Goal: Task Accomplishment & Management: Use online tool/utility

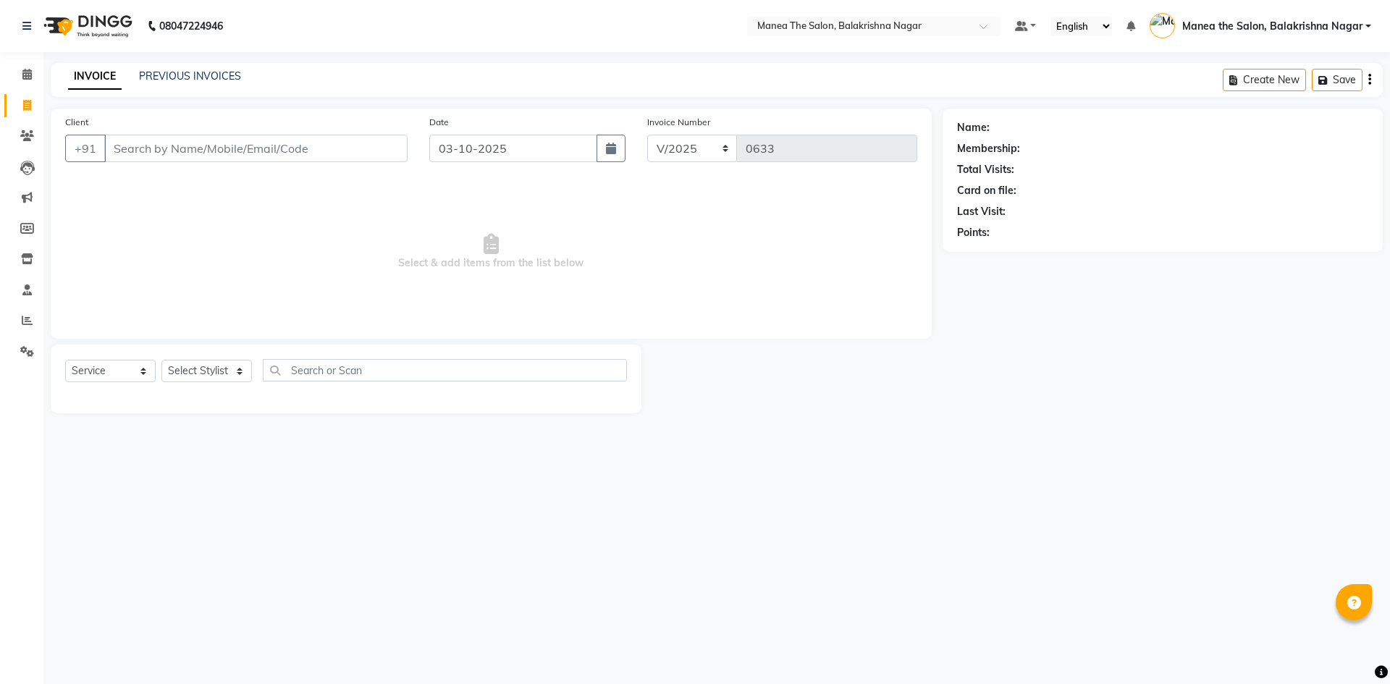
select select "service"
type input "8016299732"
click at [363, 141] on span "Add Client" at bounding box center [370, 148] width 57 height 14
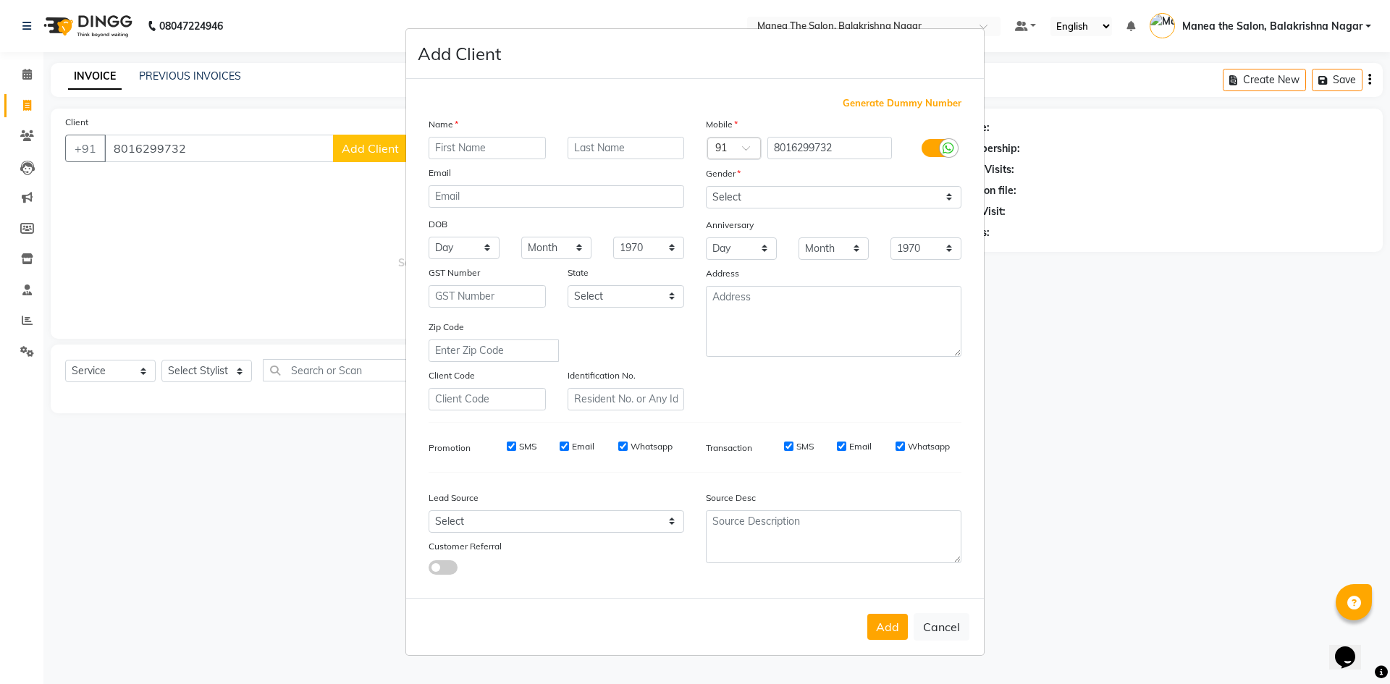
click at [520, 141] on input "text" at bounding box center [487, 148] width 117 height 22
type input "A"
click at [939, 636] on button "Cancel" at bounding box center [941, 627] width 56 height 28
select select
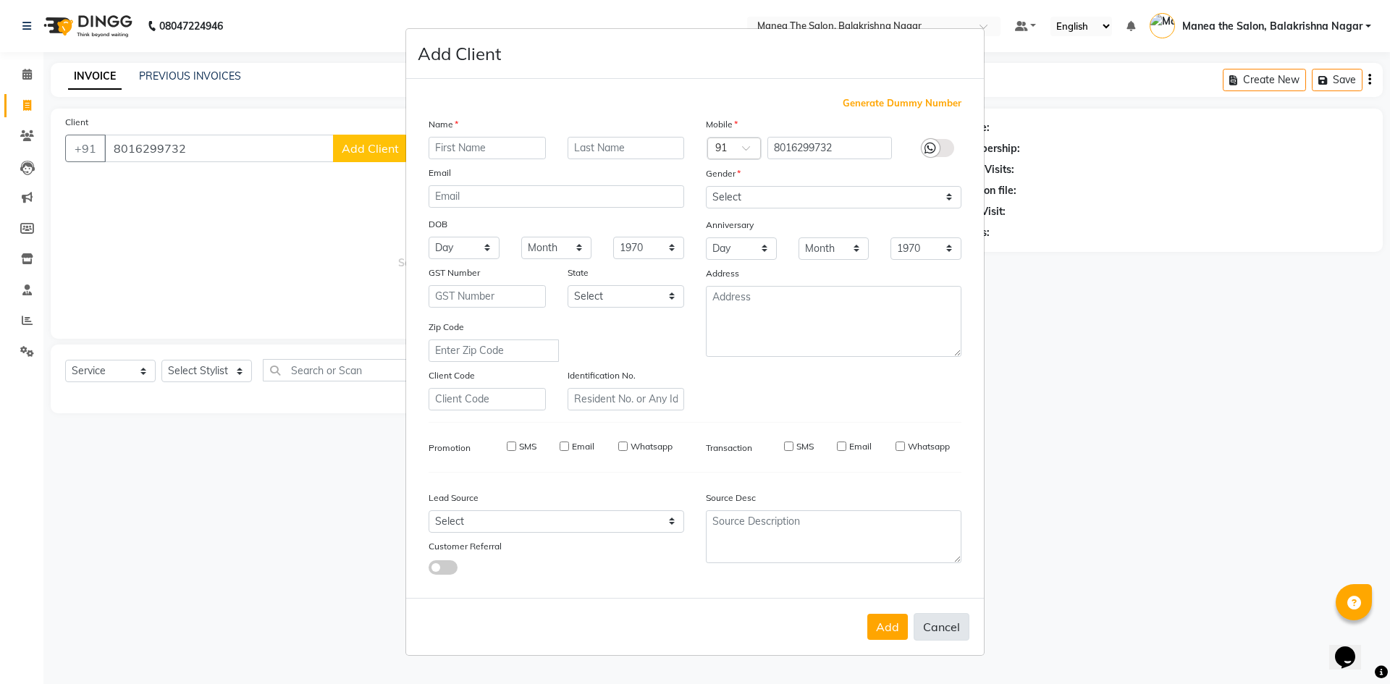
select select
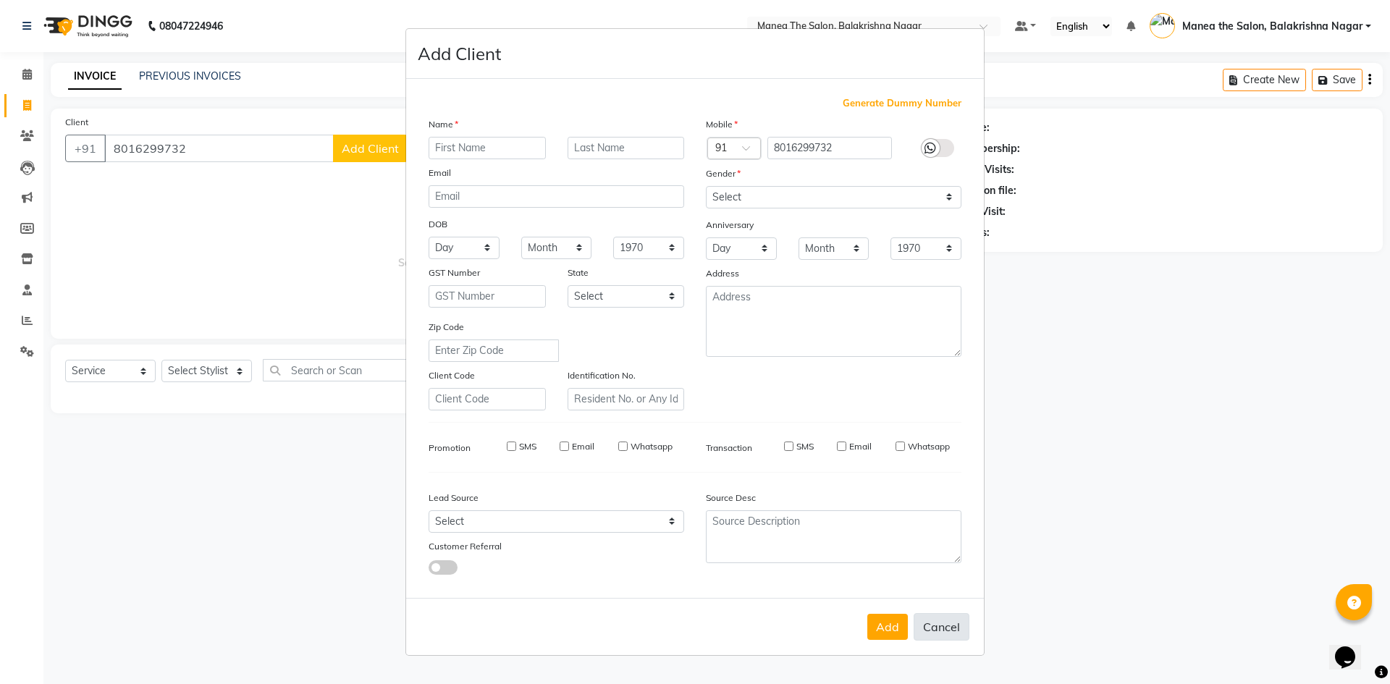
checkbox input "false"
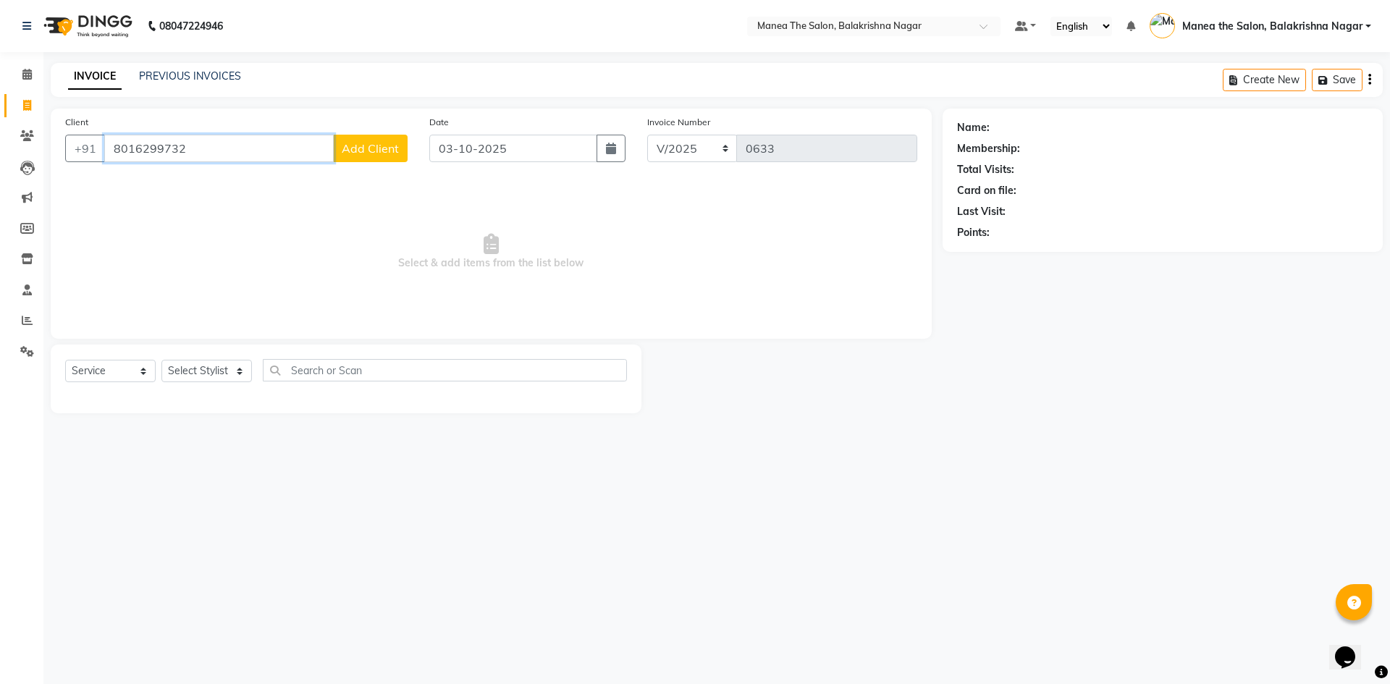
click at [184, 148] on input "8016299732" at bounding box center [218, 149] width 229 height 28
type input "8"
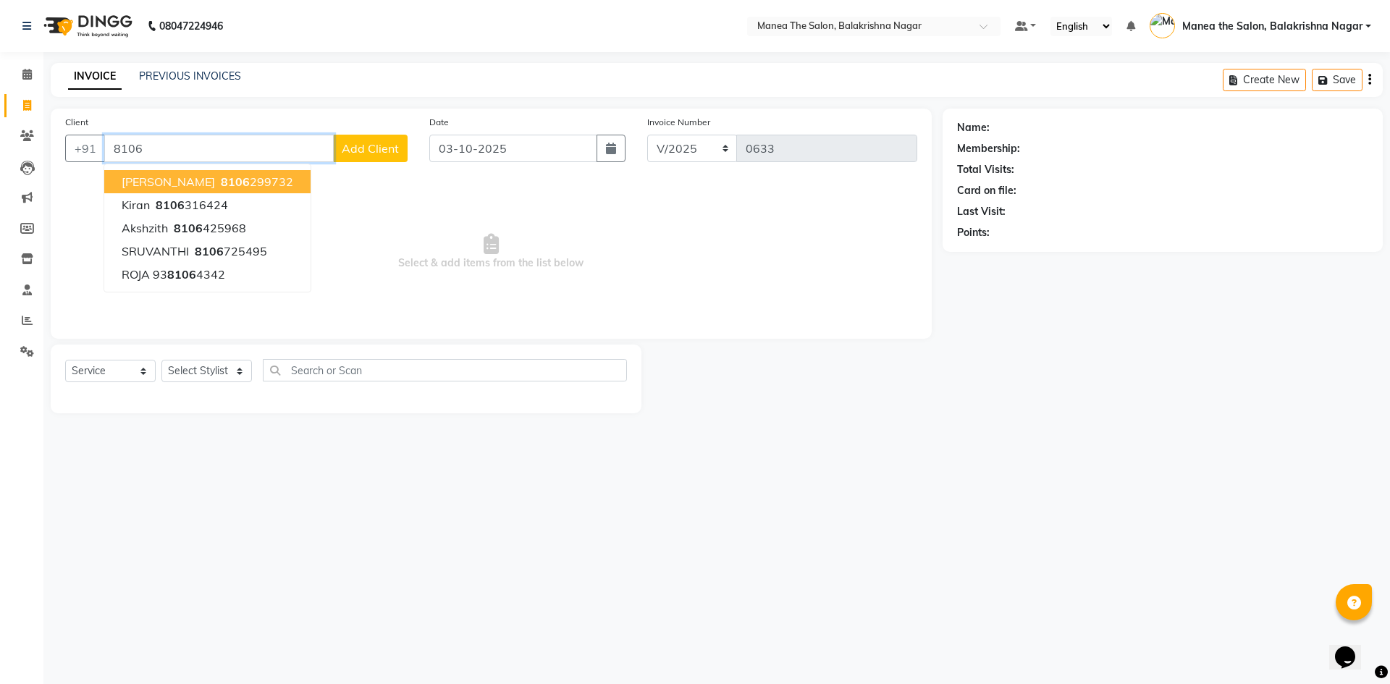
click at [218, 185] on ngb-highlight "8106 299732" at bounding box center [255, 181] width 75 height 14
type input "8106299732"
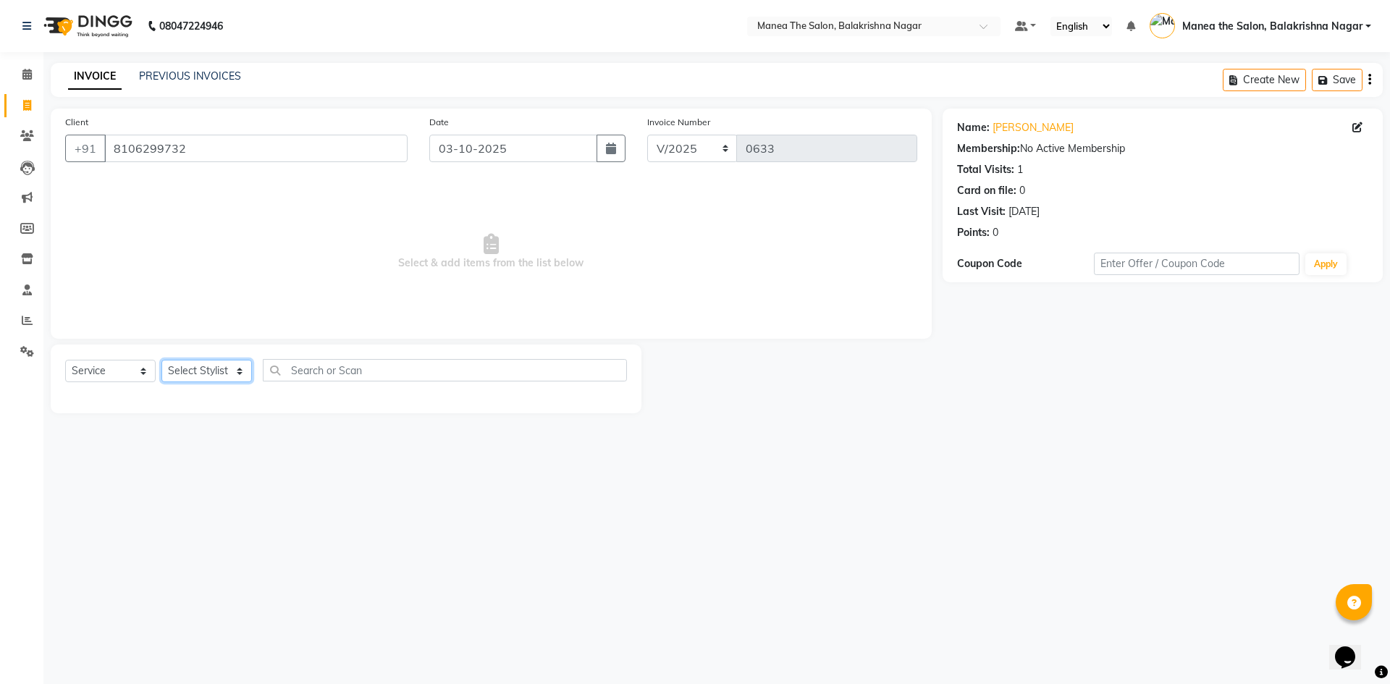
click at [198, 370] on select "Select Stylist [PERSON_NAME] [PERSON_NAME] [PERSON_NAME]" at bounding box center [206, 371] width 90 height 22
select select "77553"
click at [161, 360] on select "Select Stylist [PERSON_NAME] [PERSON_NAME] [PERSON_NAME]" at bounding box center [206, 371] width 90 height 22
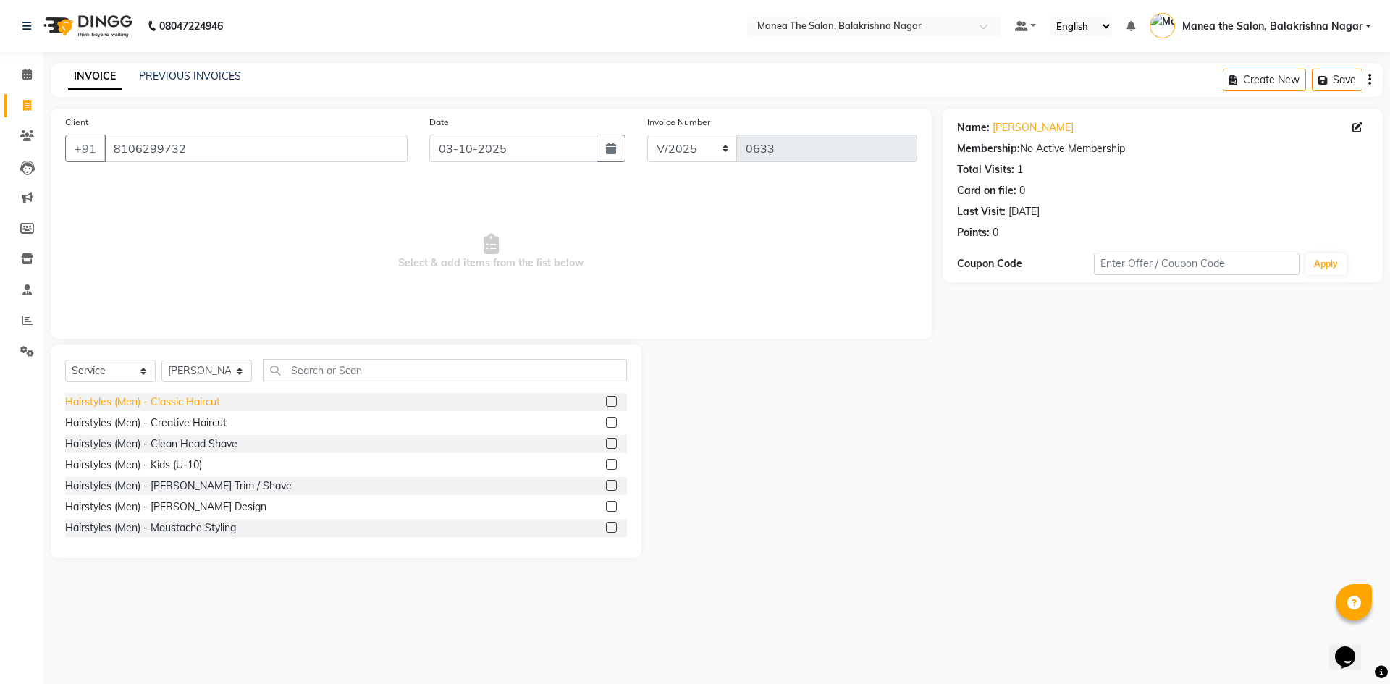
click at [187, 408] on div "Hairstyles (Men) - Classic Haircut" at bounding box center [142, 401] width 155 height 15
checkbox input "false"
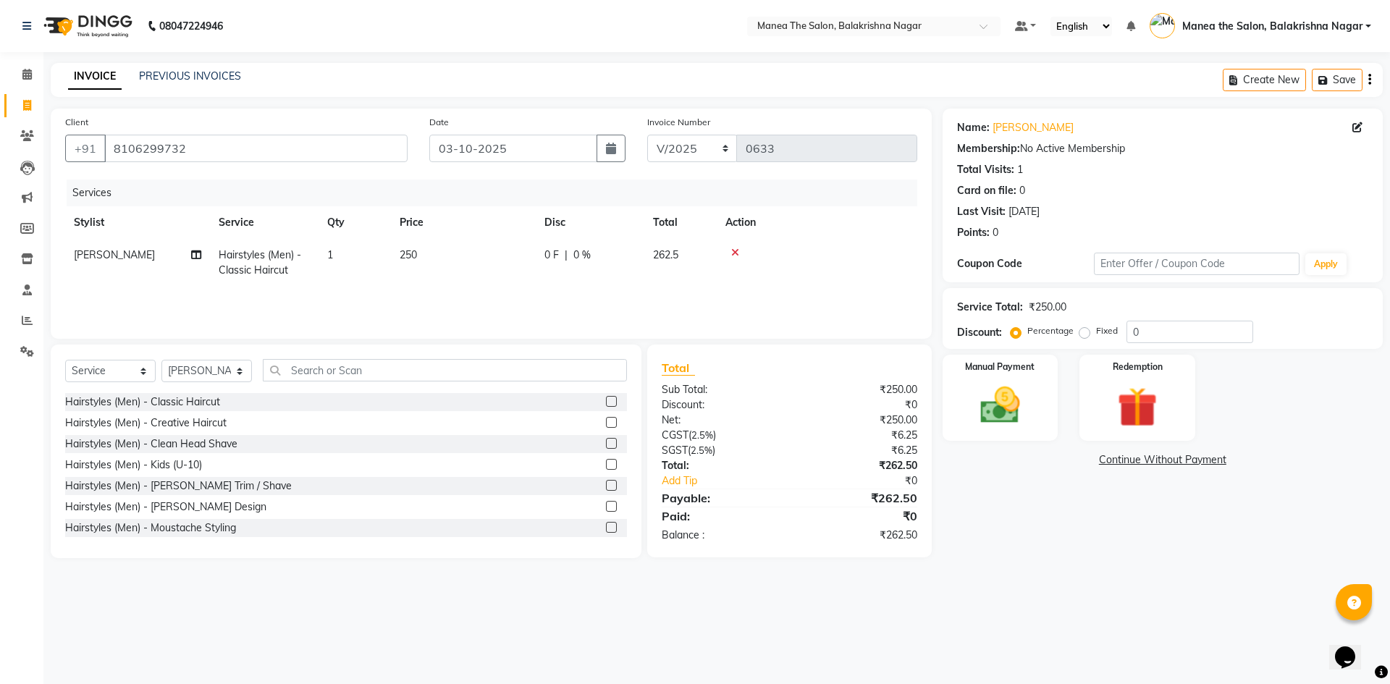
click at [422, 258] on td "250" at bounding box center [463, 263] width 145 height 48
select select "77553"
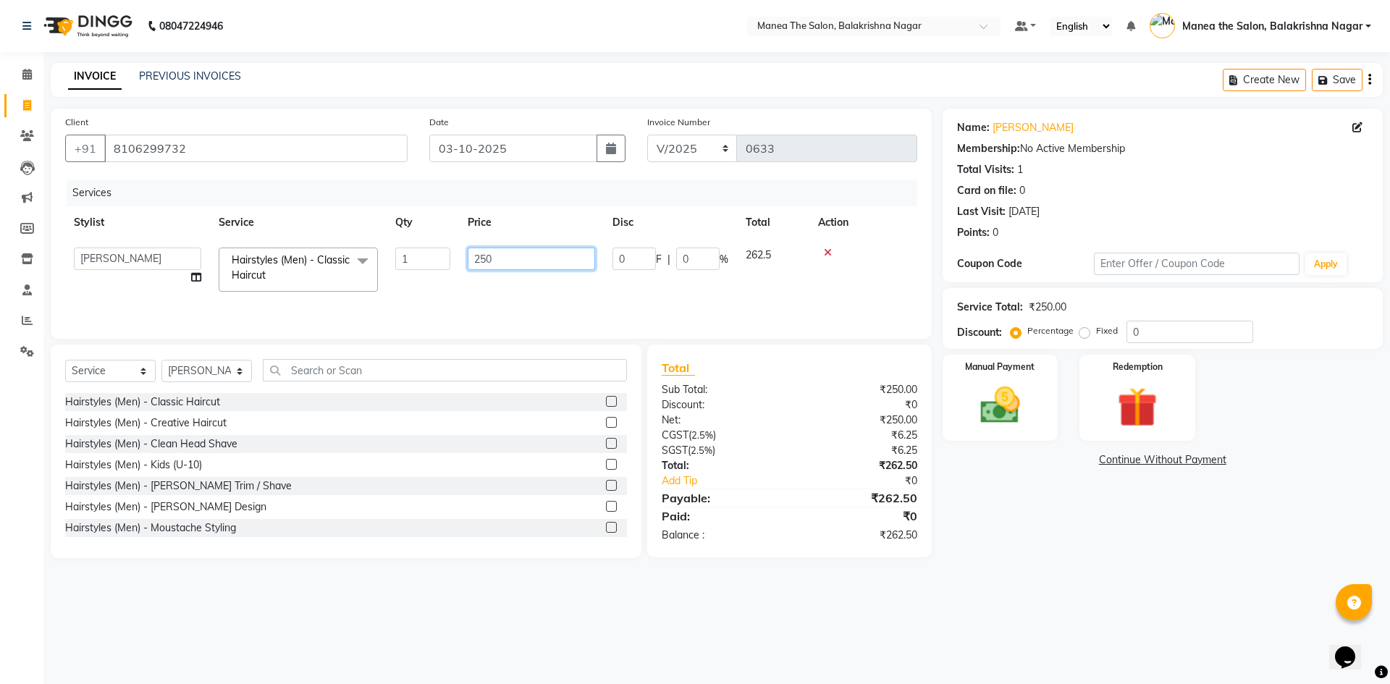
click at [499, 253] on input "250" at bounding box center [531, 259] width 127 height 22
type input "2"
type input "350"
click at [538, 189] on div "Services" at bounding box center [497, 193] width 861 height 27
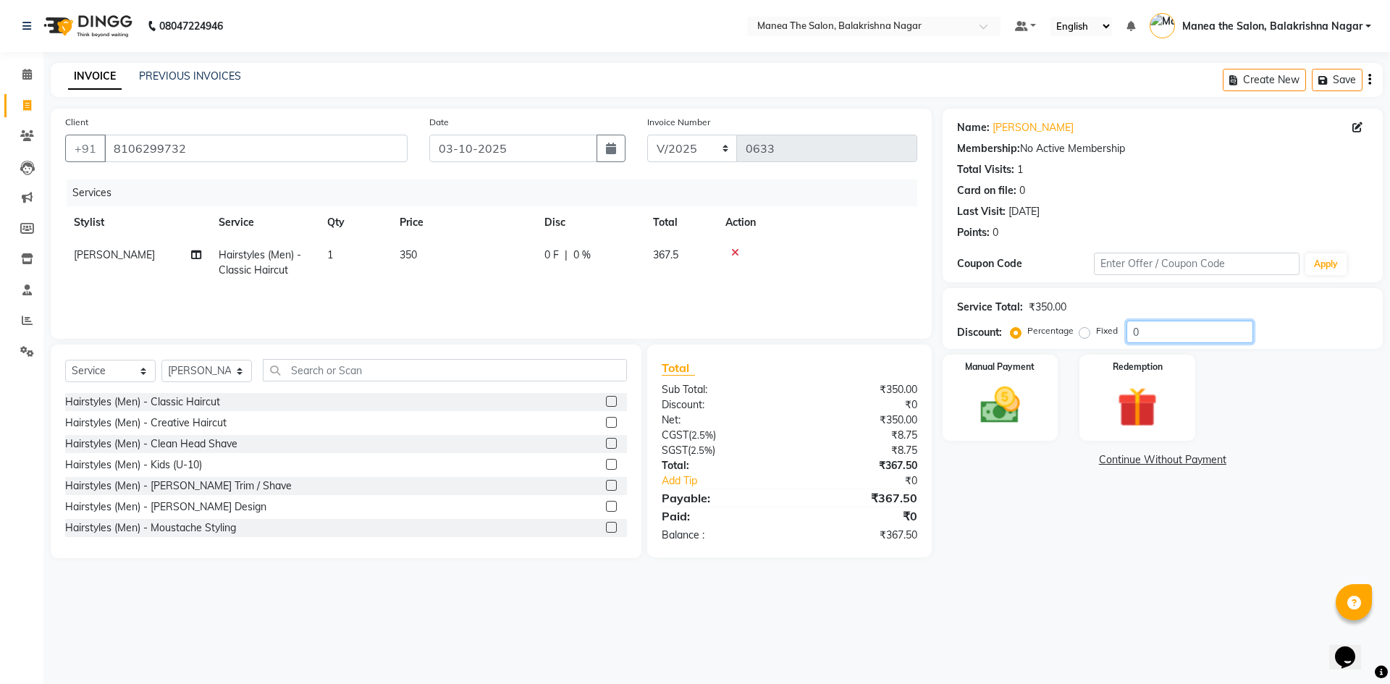
click at [1151, 321] on input "0" at bounding box center [1189, 332] width 127 height 22
type input "30"
click at [969, 537] on div "Name: Arvind Membership: No Active Membership Total Visits: 1 Card on file: 0 L…" at bounding box center [1167, 333] width 451 height 449
click at [992, 420] on img at bounding box center [999, 405] width 67 height 48
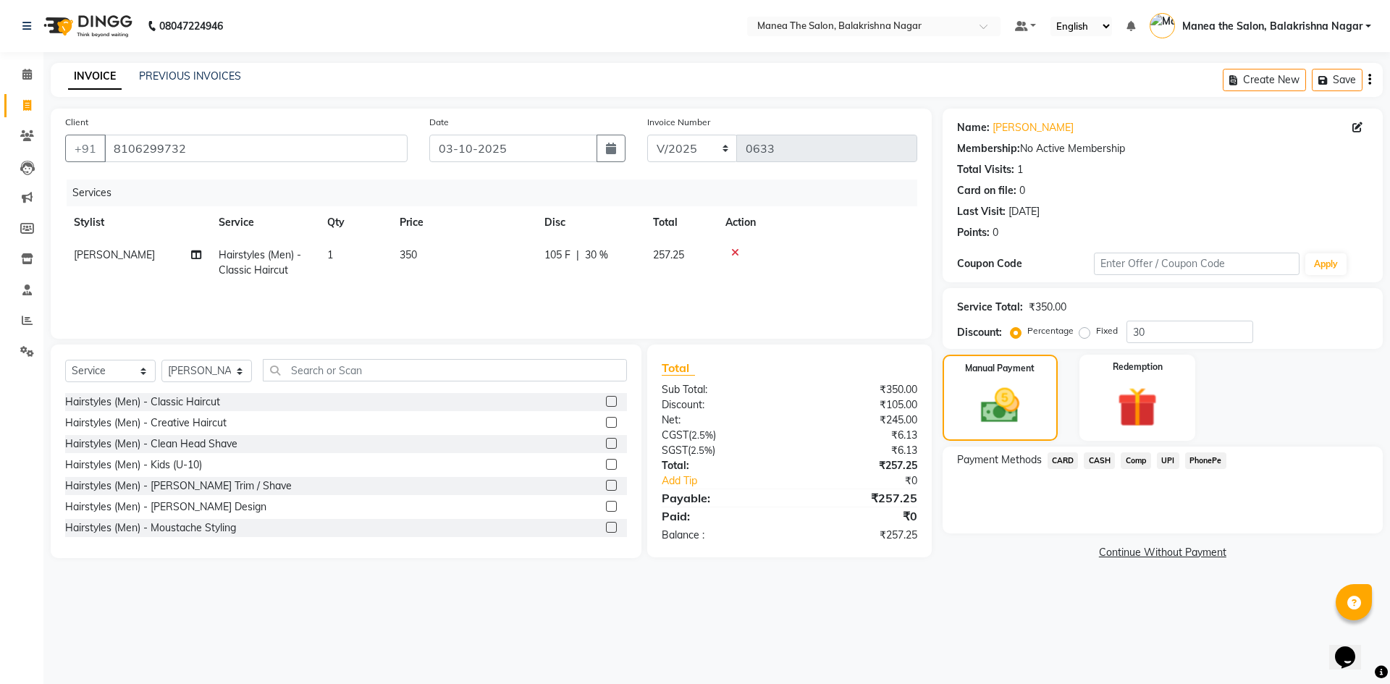
click at [1066, 463] on span "CARD" at bounding box center [1062, 460] width 31 height 17
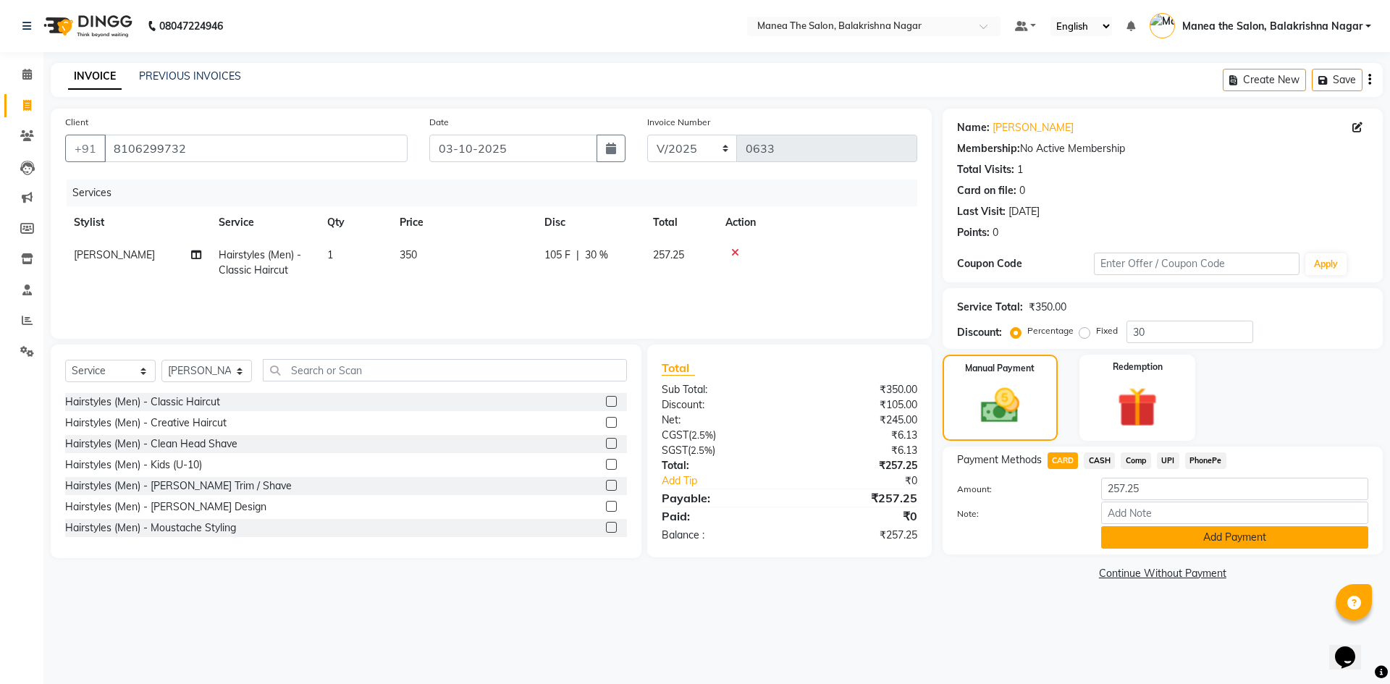
click at [1154, 535] on button "Add Payment" at bounding box center [1234, 537] width 267 height 22
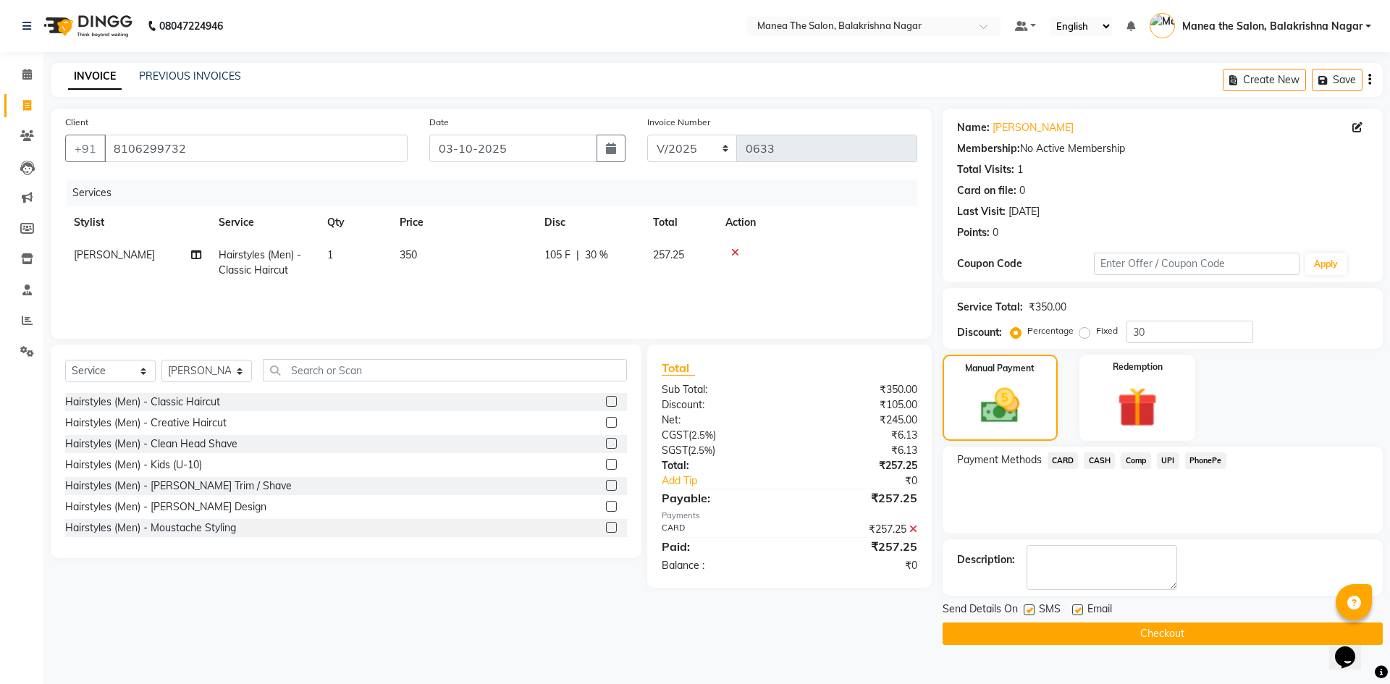
click at [1133, 643] on button "Checkout" at bounding box center [1162, 633] width 440 height 22
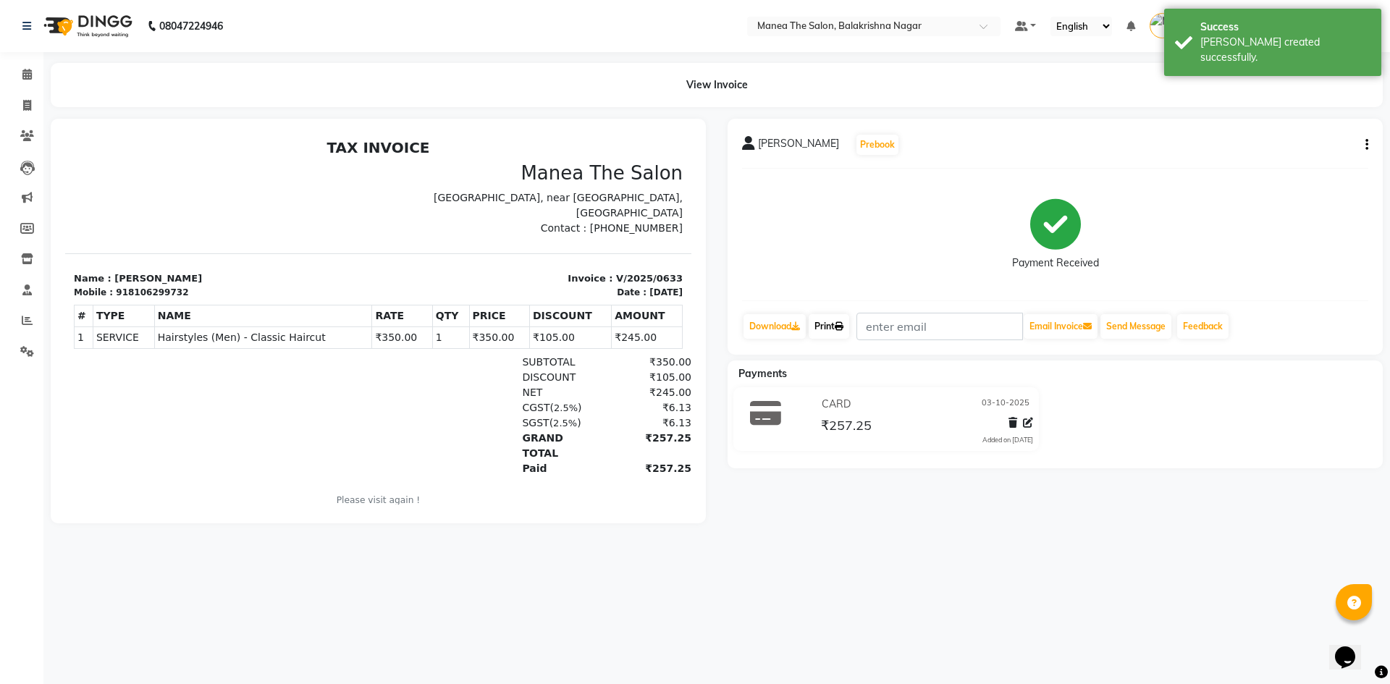
click at [829, 322] on link "Print" at bounding box center [829, 326] width 41 height 25
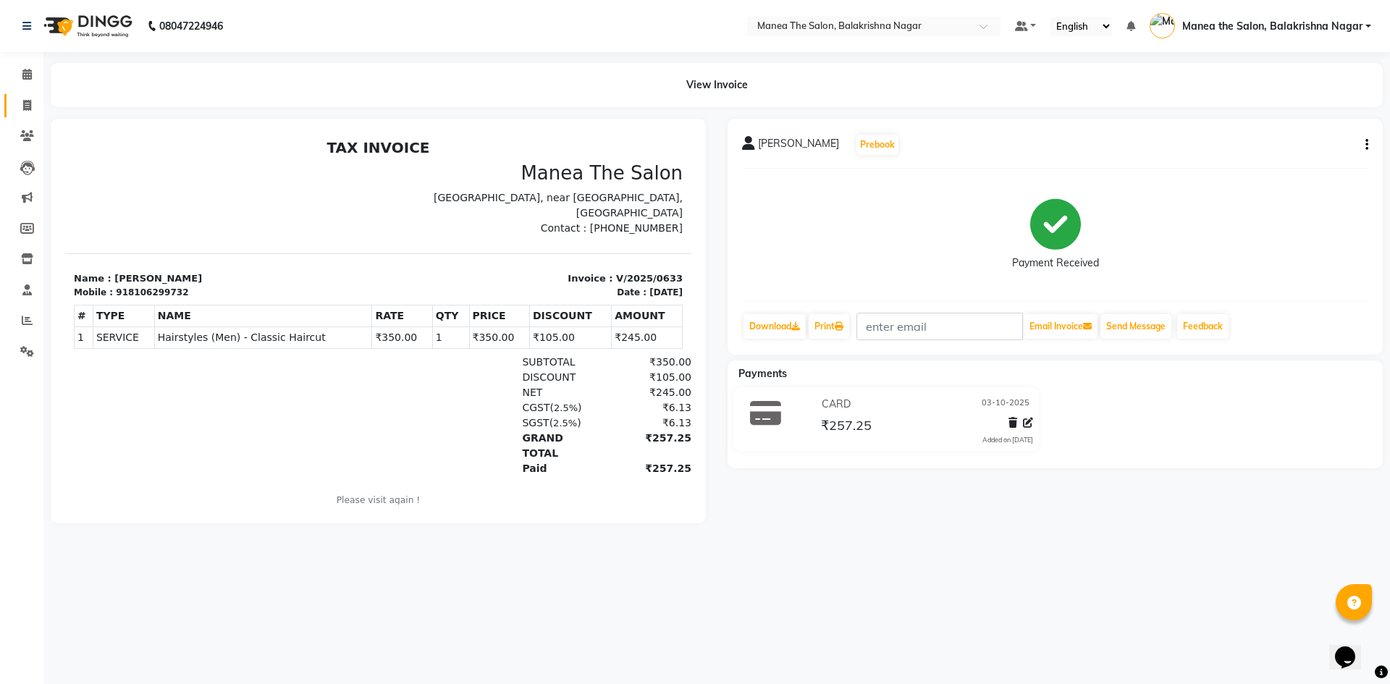
click at [14, 103] on link "Invoice" at bounding box center [21, 106] width 35 height 24
select select "service"
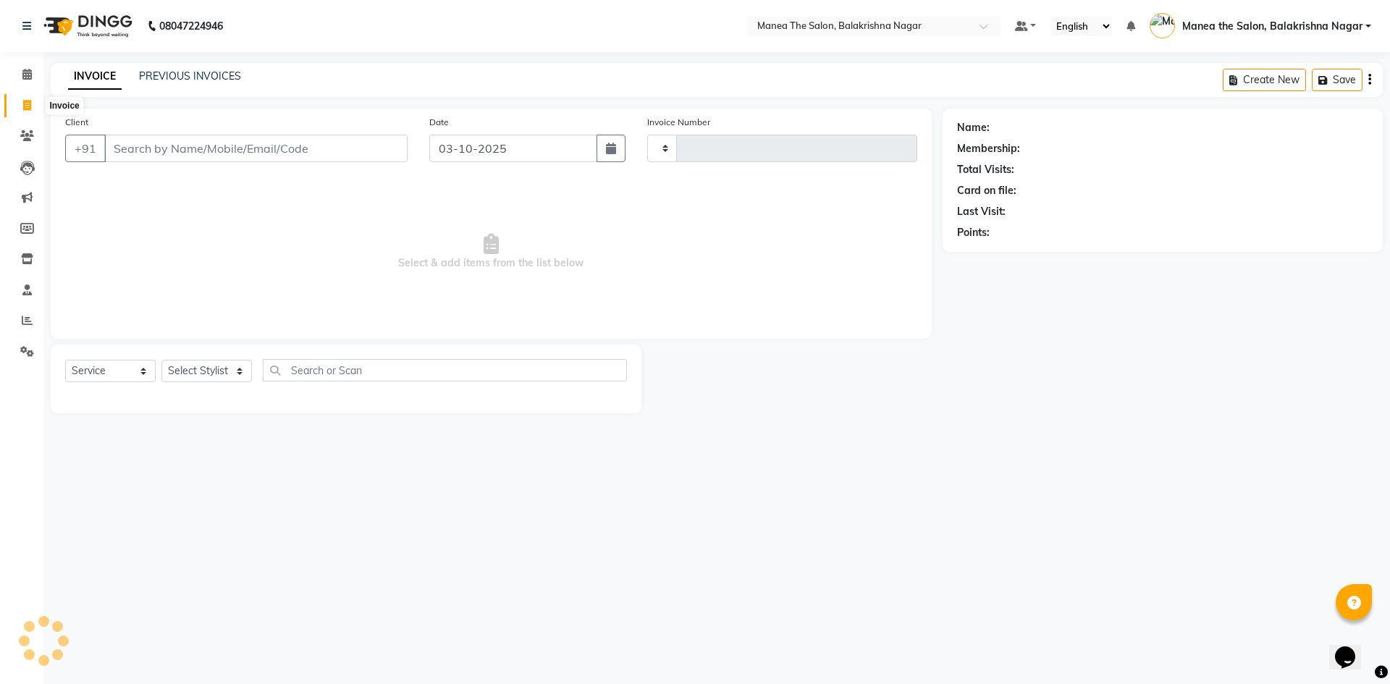
type input "0634"
select select "8200"
click at [163, 72] on link "PREVIOUS INVOICES" at bounding box center [190, 75] width 102 height 13
